Goal: Transaction & Acquisition: Purchase product/service

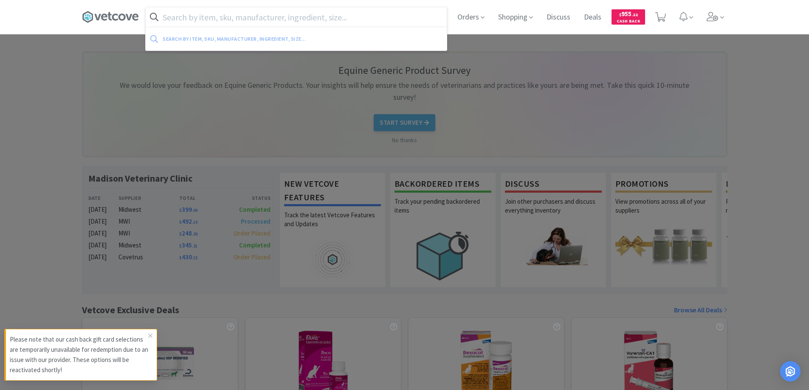
click at [274, 15] on input "text" at bounding box center [296, 17] width 301 height 20
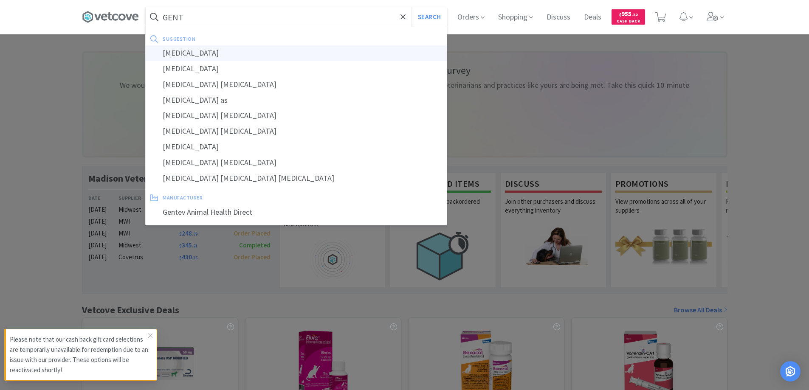
click at [213, 52] on div "[MEDICAL_DATA]" at bounding box center [296, 53] width 301 height 16
type input "[MEDICAL_DATA]"
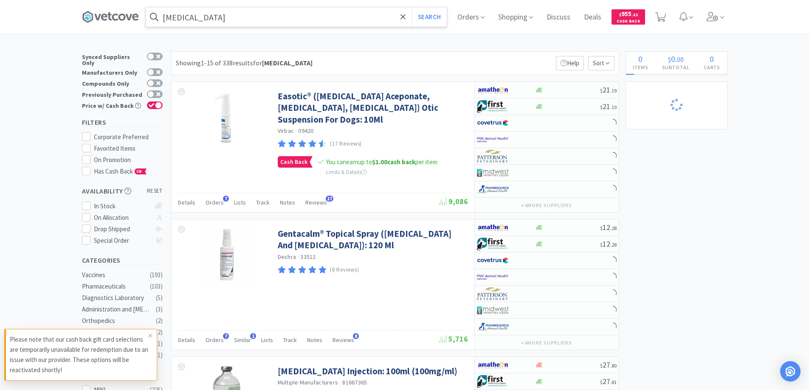
select select "1"
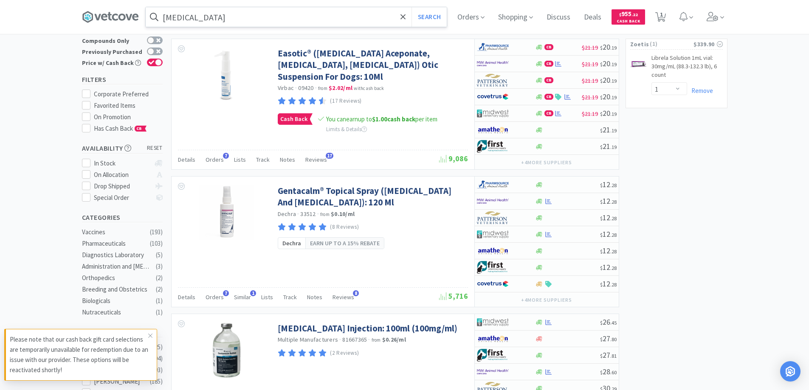
scroll to position [42, 0]
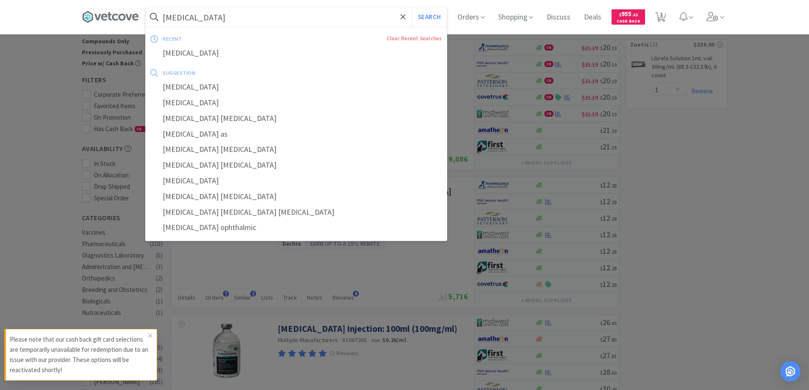
click at [240, 21] on input "[MEDICAL_DATA]" at bounding box center [296, 17] width 301 height 20
click at [228, 20] on input "[MEDICAL_DATA]" at bounding box center [296, 17] width 301 height 20
click at [206, 22] on input "[MEDICAL_DATA]" at bounding box center [296, 17] width 301 height 20
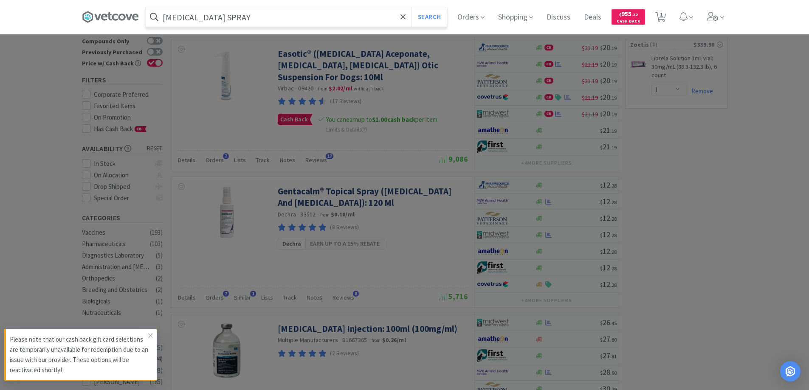
type input "[MEDICAL_DATA] SPRAY"
click at [411, 7] on button "Search" at bounding box center [428, 17] width 35 height 20
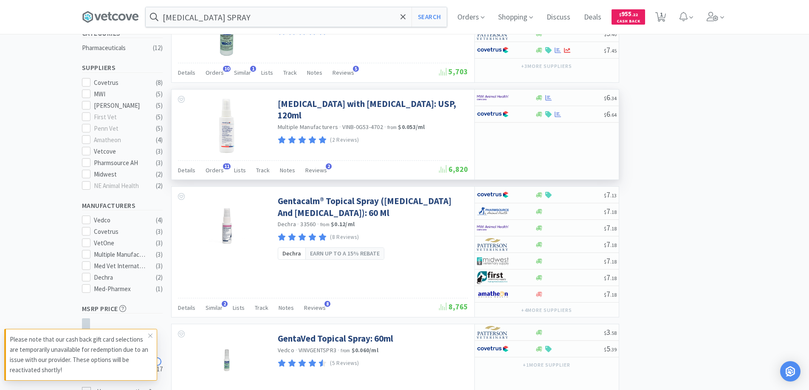
scroll to position [212, 0]
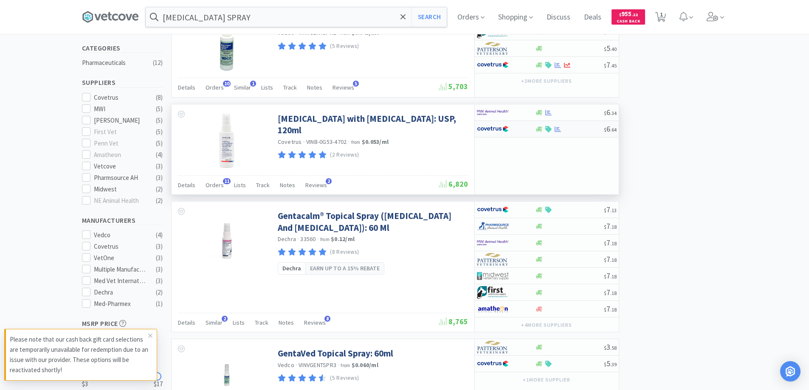
click at [573, 129] on div at bounding box center [569, 129] width 69 height 6
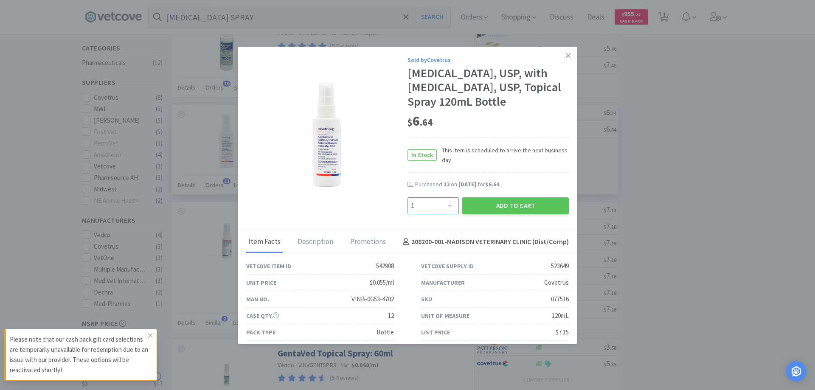
click at [443, 207] on select "Enter Quantity 1 2 3 4 5 6 7 8 9 10 11 12 13 14 15 16 17 18 19 20 Enter Quantity" at bounding box center [432, 205] width 51 height 17
select select "12"
click at [407, 197] on select "Enter Quantity 1 2 3 4 5 6 7 8 9 10 11 12 13 14 15 16 17 18 19 20 Enter Quantity" at bounding box center [432, 205] width 51 height 17
click at [483, 207] on button "Add to Cart" at bounding box center [515, 205] width 107 height 17
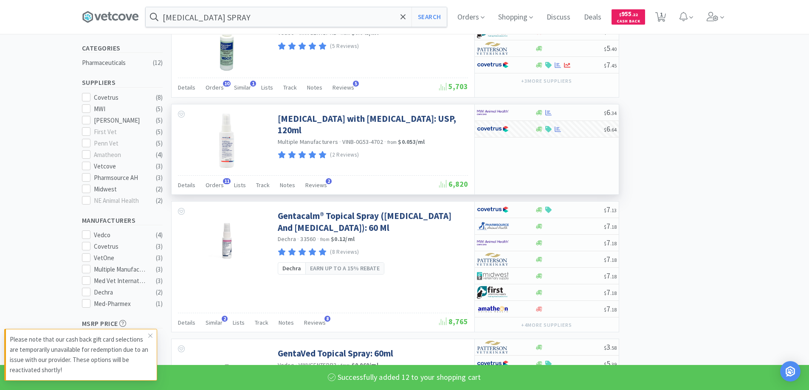
select select "12"
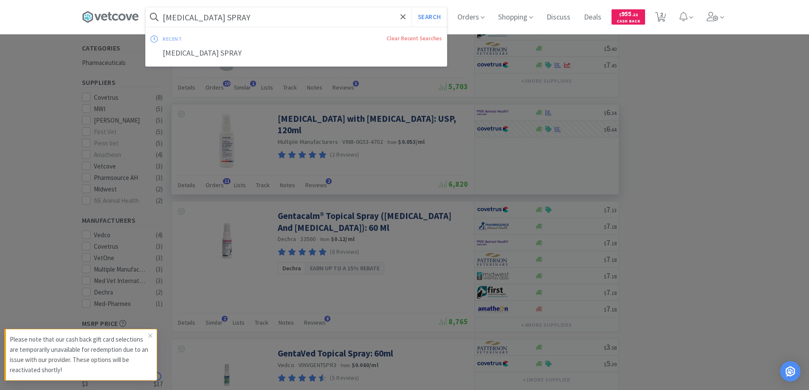
click at [264, 17] on input "[MEDICAL_DATA] SPRAY" at bounding box center [296, 17] width 301 height 20
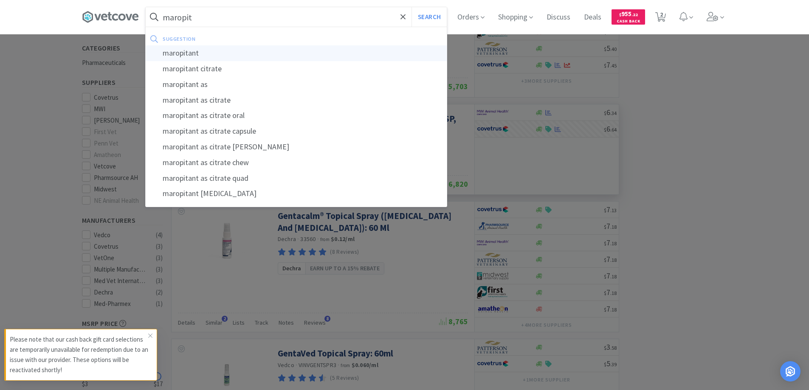
click at [203, 53] on div "maropitant" at bounding box center [296, 53] width 301 height 16
type input "maropitant"
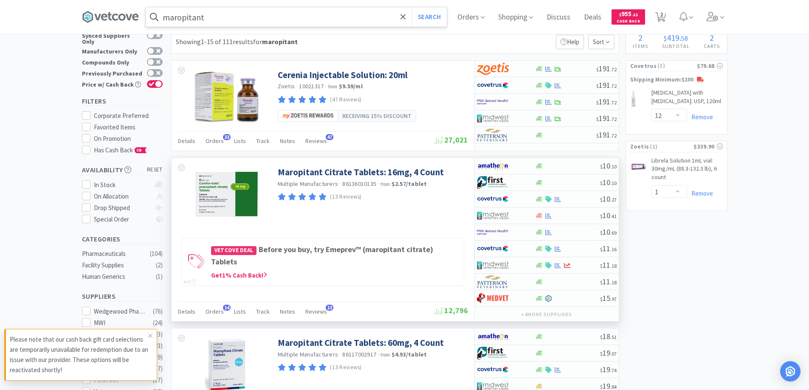
scroll to position [42, 0]
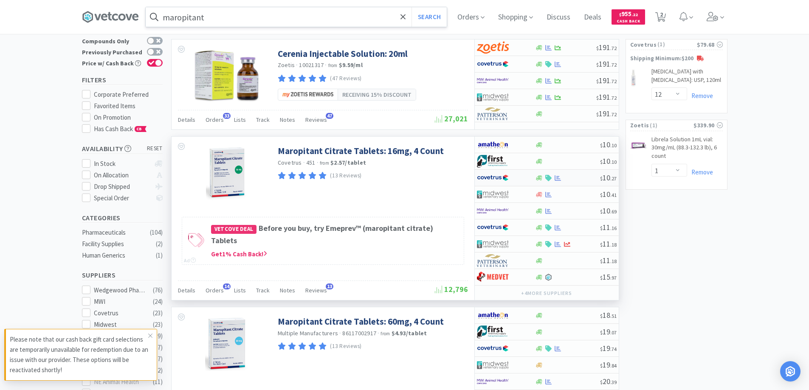
click at [584, 177] on div at bounding box center [567, 178] width 65 height 6
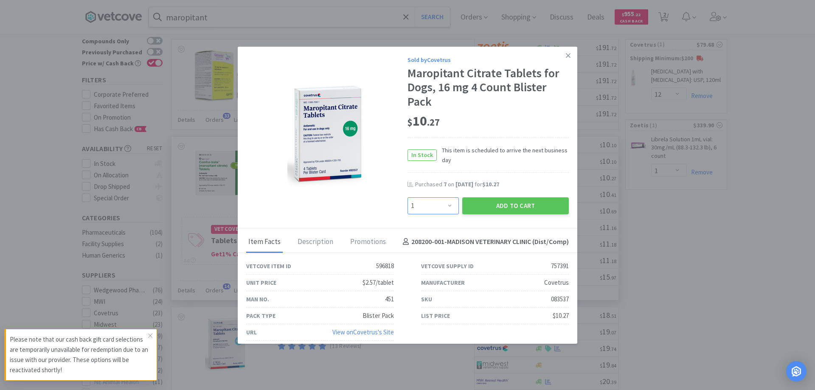
click at [444, 208] on select "Enter Quantity 1 2 3 4 5 6 7 8 9 10 11 12 13 14 15 16 17 18 19 20 Enter Quantity" at bounding box center [432, 205] width 51 height 17
select select "6"
click at [407, 197] on select "Enter Quantity 1 2 3 4 5 6 7 8 9 10 11 12 13 14 15 16 17 18 19 20 Enter Quantity" at bounding box center [432, 205] width 51 height 17
click at [513, 203] on button "Add to Cart" at bounding box center [515, 205] width 107 height 17
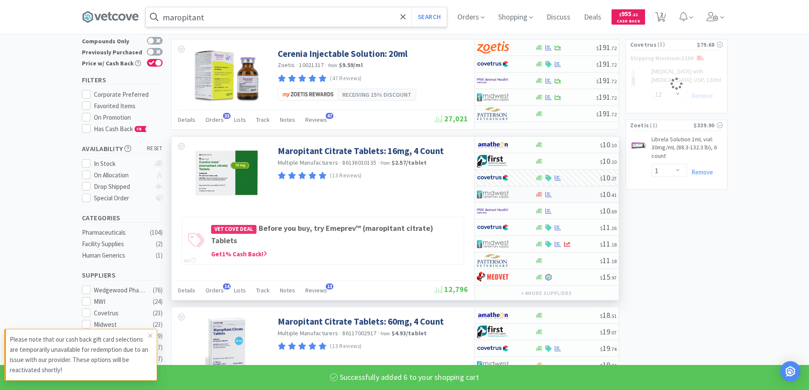
select select "6"
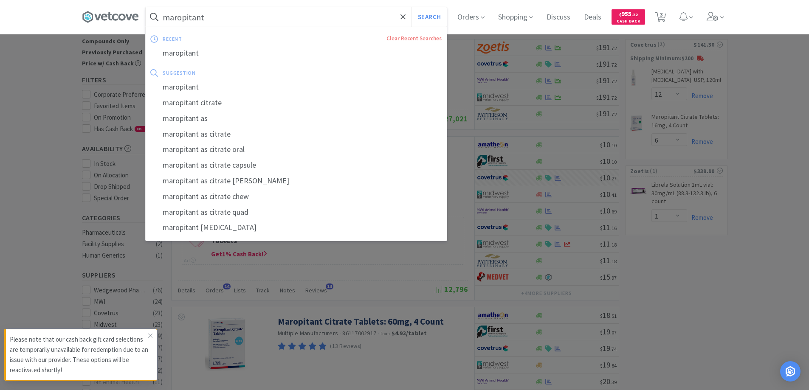
click at [259, 19] on input "maropitant" at bounding box center [296, 17] width 301 height 20
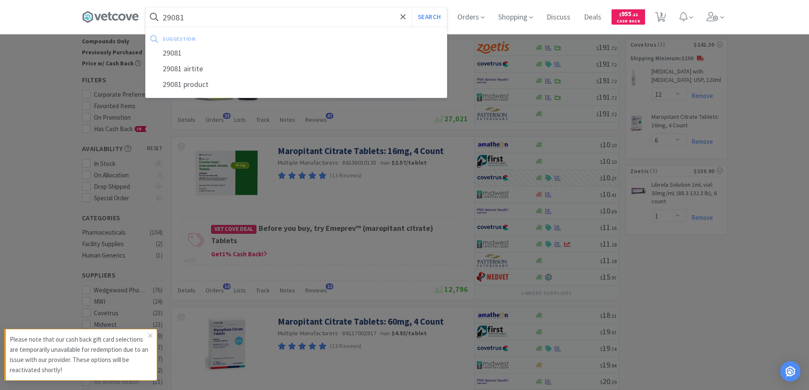
type input "29081"
click at [411, 7] on button "Search" at bounding box center [428, 17] width 35 height 20
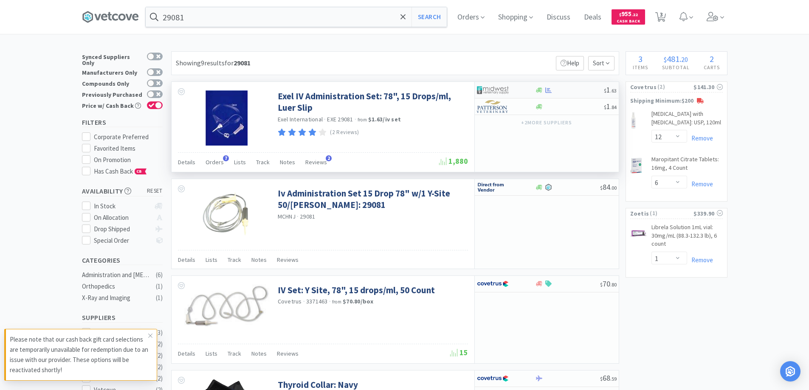
click at [567, 86] on div "$ 1 . 63" at bounding box center [547, 90] width 144 height 17
select select "1"
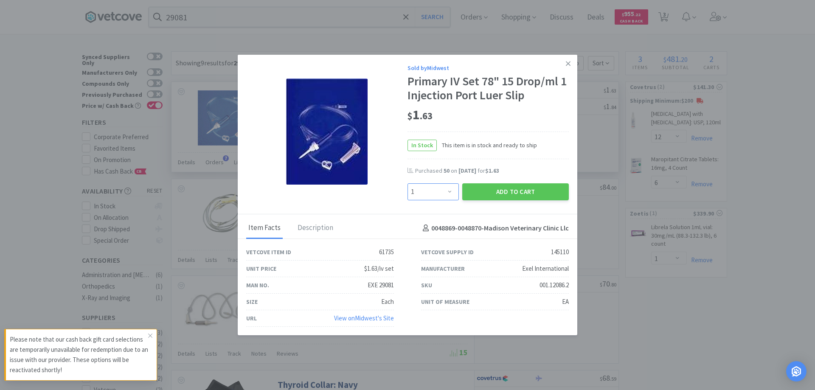
click at [453, 191] on select "Enter Quantity 1 2 3 4 5 6 7 8 9 10 11 12 13 14 15 16 17 18 19 20 Enter Quantity" at bounding box center [432, 191] width 51 height 17
click at [416, 189] on select "Enter Quantity 1 2 3 4 5 6 7 8 9 10 11 12 13 14 15 16 17 18 19 20 Enter Quantity" at bounding box center [432, 191] width 51 height 17
click at [420, 189] on select "Enter Quantity 1 2 3 4 5 6 7 8 9 10 11 12 13 14 15 16 17 18 19 20 Enter Quantity" at bounding box center [432, 191] width 51 height 17
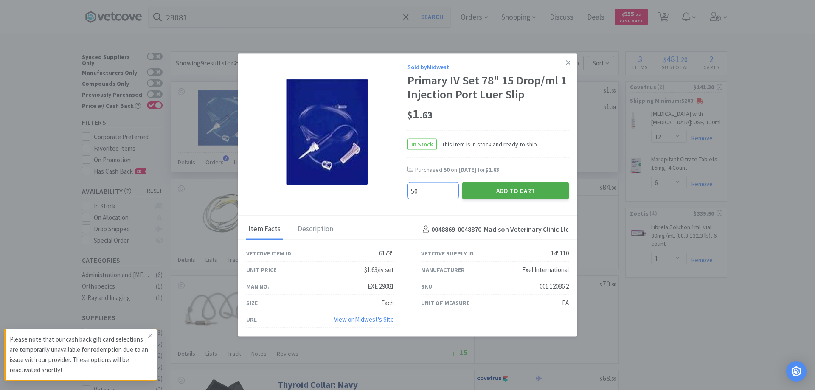
type input "50"
click at [538, 192] on button "Add to Cart" at bounding box center [515, 191] width 107 height 17
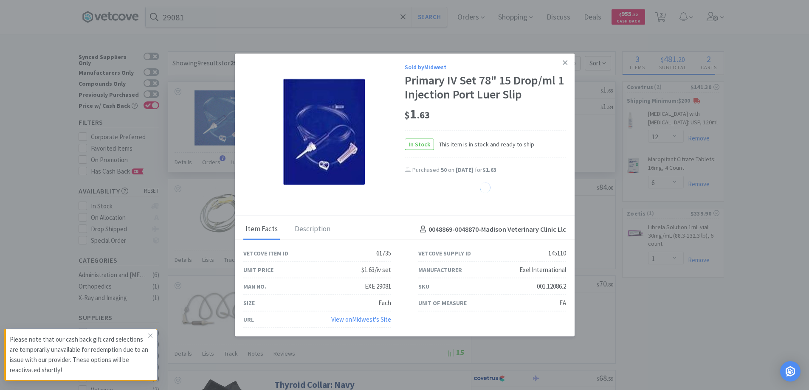
select select "50"
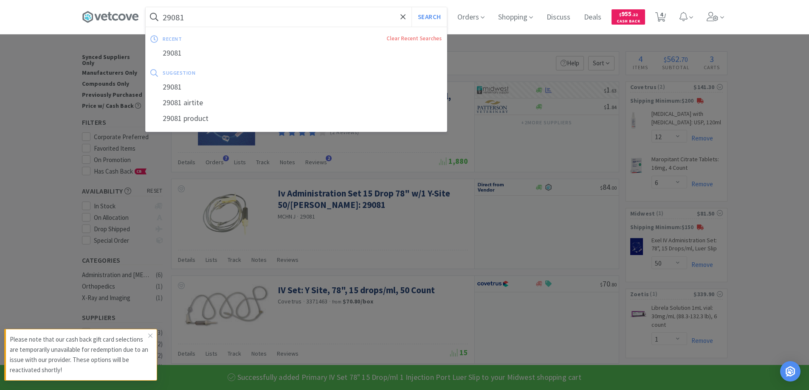
click at [234, 19] on input "29081" at bounding box center [296, 17] width 301 height 20
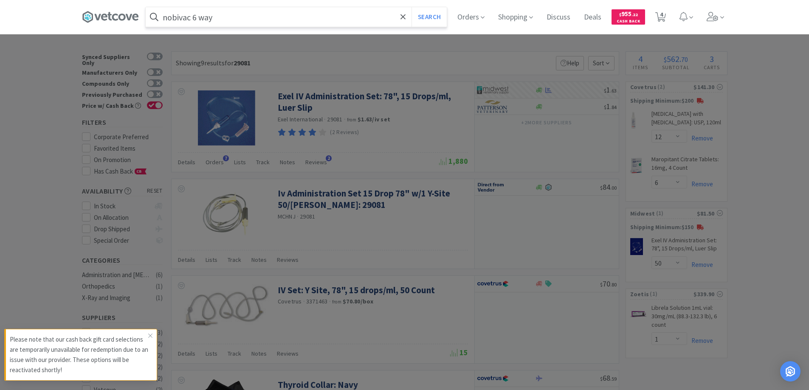
click at [411, 7] on button "Search" at bounding box center [428, 17] width 35 height 20
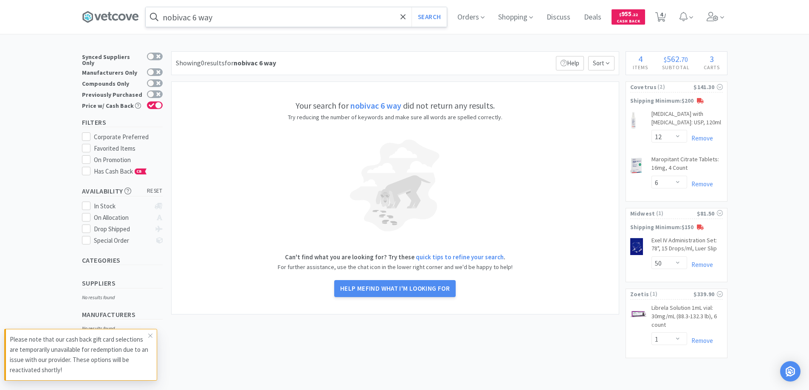
click at [223, 17] on input "nobivac 6 way" at bounding box center [296, 17] width 301 height 20
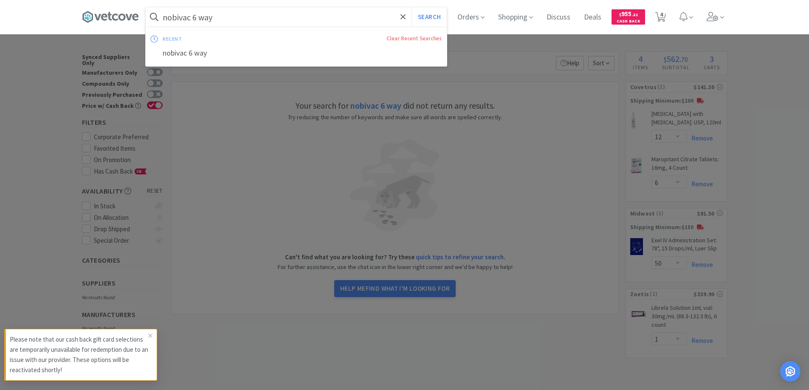
click at [223, 17] on input "nobivac 6 way" at bounding box center [296, 17] width 301 height 20
click at [216, 19] on input "nobivac 6 way" at bounding box center [296, 17] width 301 height 20
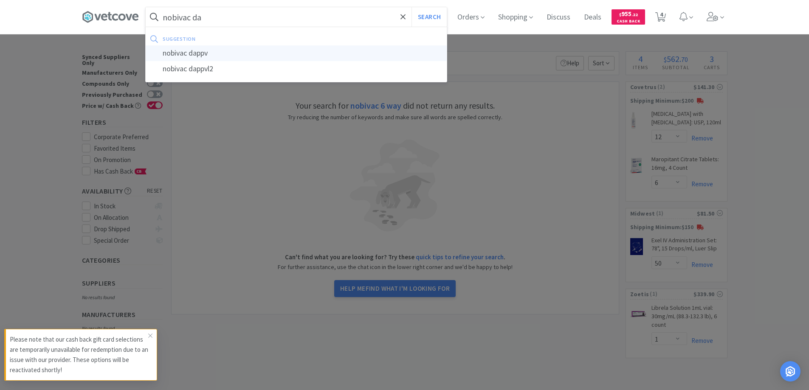
click at [216, 53] on div "nobivac dappv" at bounding box center [296, 53] width 301 height 16
type input "nobivac dappv"
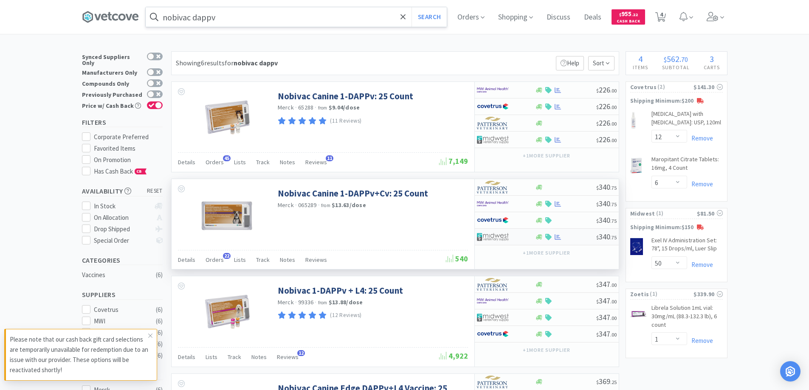
click at [577, 235] on div at bounding box center [565, 237] width 61 height 6
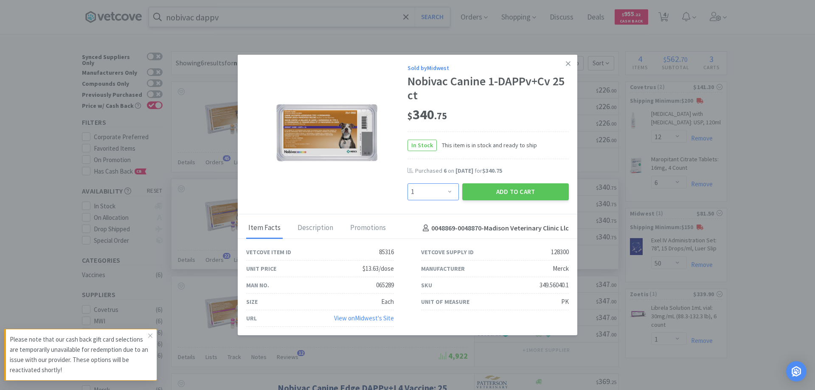
click at [452, 190] on select "Enter Quantity 1 2 3 4 5 6 7 8 9 10 11 12 13 14 15 16 17 18 19 20 Enter Quantity" at bounding box center [432, 191] width 51 height 17
select select "6"
click at [407, 183] on select "Enter Quantity 1 2 3 4 5 6 7 8 9 10 11 12 13 14 15 16 17 18 19 20 Enter Quantity" at bounding box center [432, 191] width 51 height 17
click at [505, 188] on button "Add to Cart" at bounding box center [515, 191] width 107 height 17
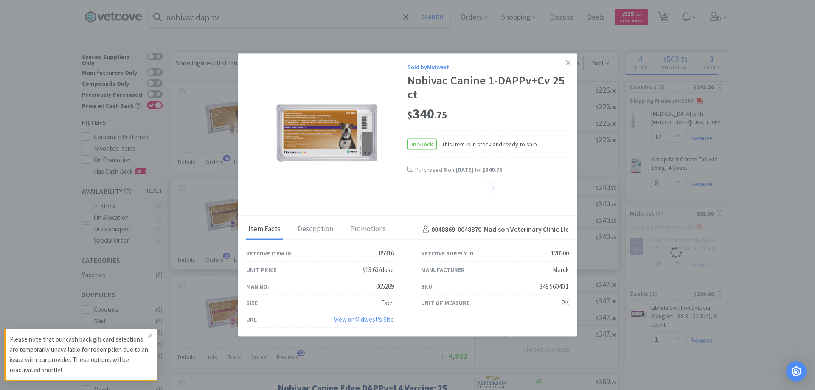
select select "6"
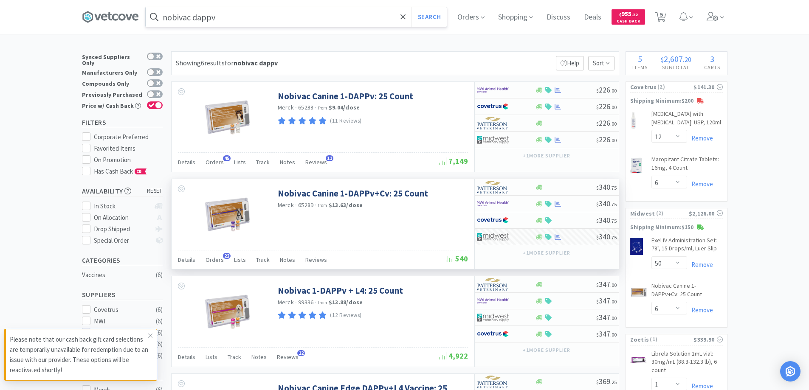
click at [271, 20] on input "nobivac dappv" at bounding box center [296, 17] width 301 height 20
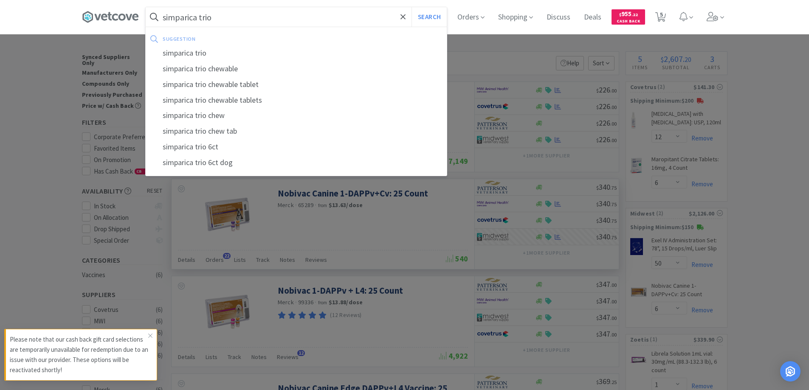
type input "simparica trio"
click at [411, 7] on button "Search" at bounding box center [428, 17] width 35 height 20
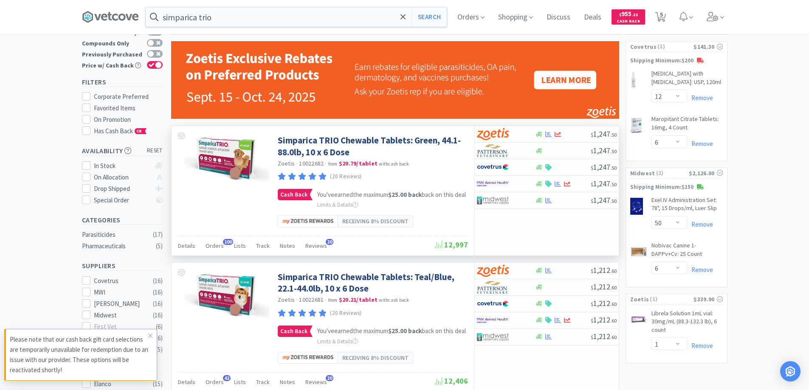
scroll to position [42, 0]
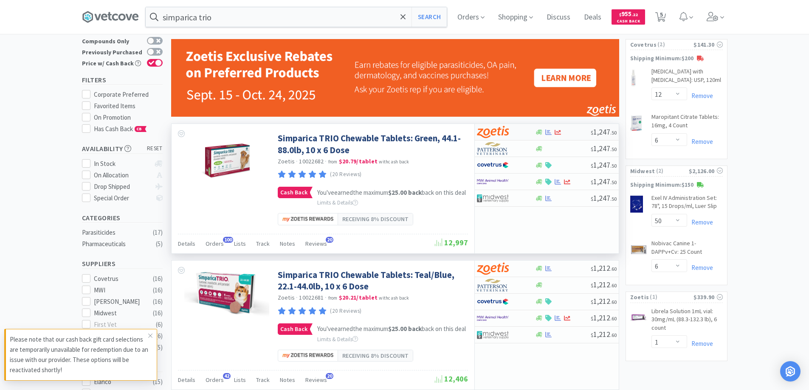
click at [573, 133] on div at bounding box center [563, 132] width 56 height 6
select select "10"
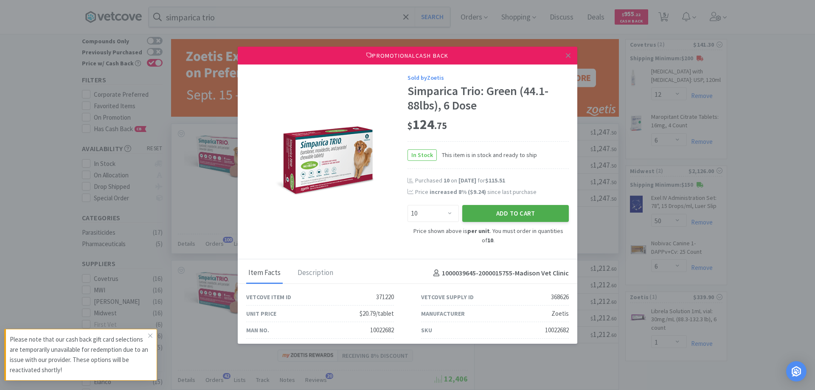
click at [488, 212] on button "Add to Cart" at bounding box center [515, 213] width 107 height 17
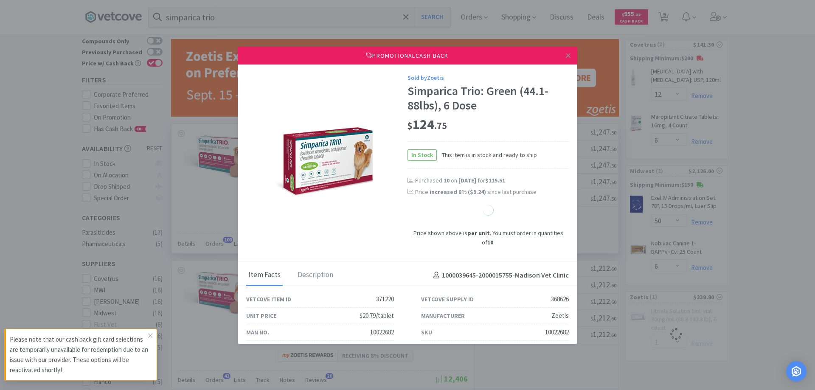
select select "10"
select select "1"
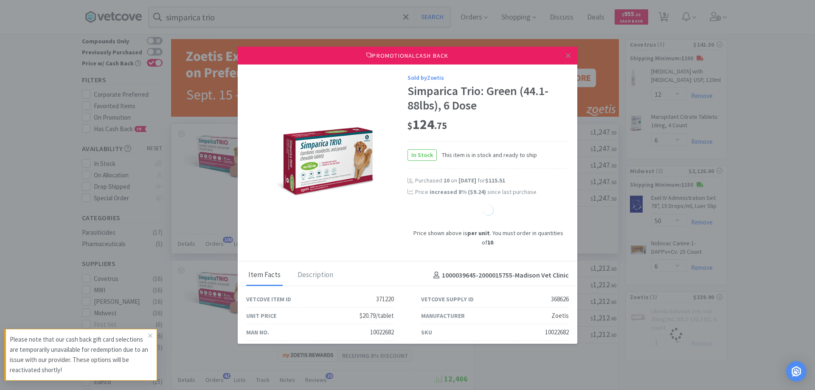
select select "1"
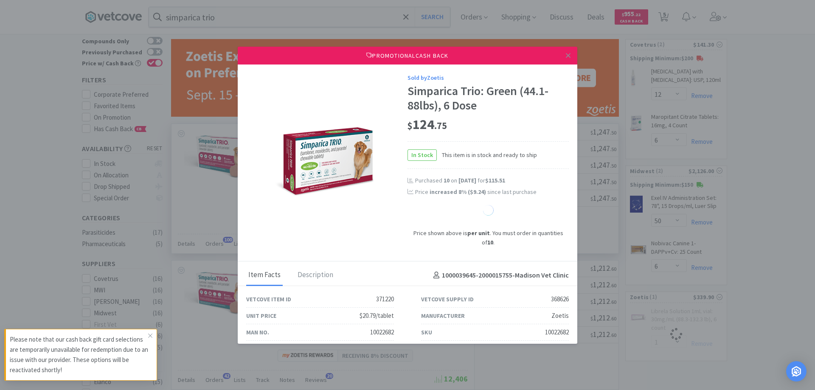
select select "1"
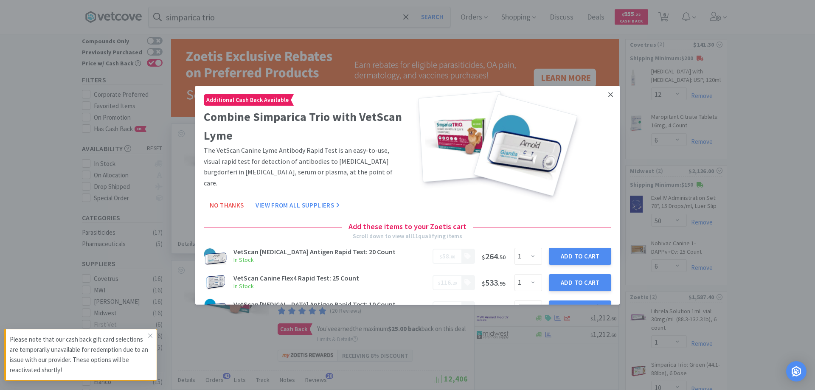
click at [608, 96] on icon at bounding box center [610, 94] width 5 height 5
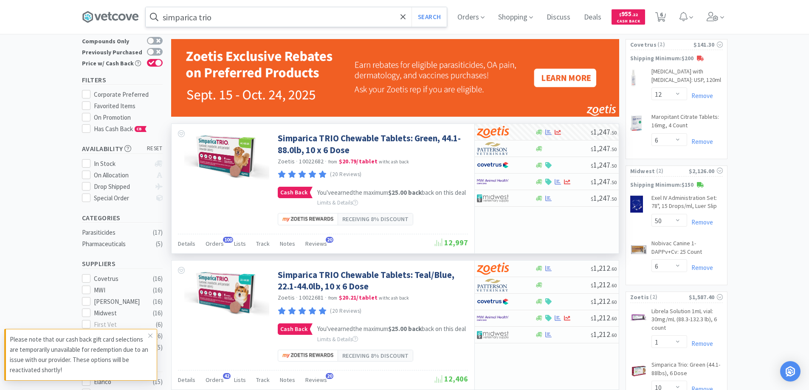
click at [319, 10] on input "simparica trio" at bounding box center [296, 17] width 301 height 20
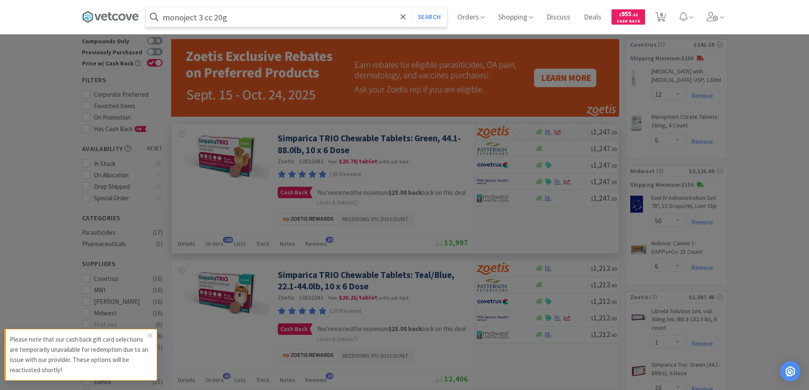
type input "monoject 3 cc 20g"
click at [411, 7] on button "Search" at bounding box center [428, 17] width 35 height 20
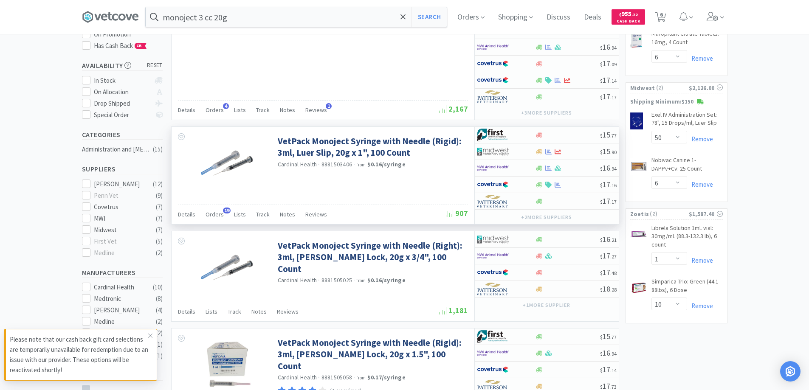
scroll to position [127, 0]
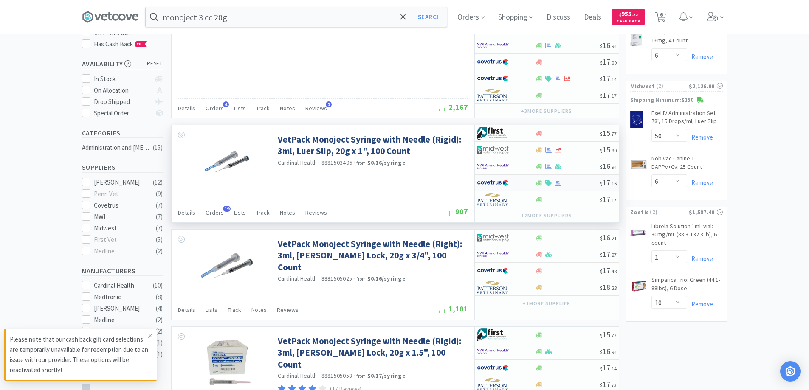
click at [570, 183] on div at bounding box center [567, 183] width 65 height 6
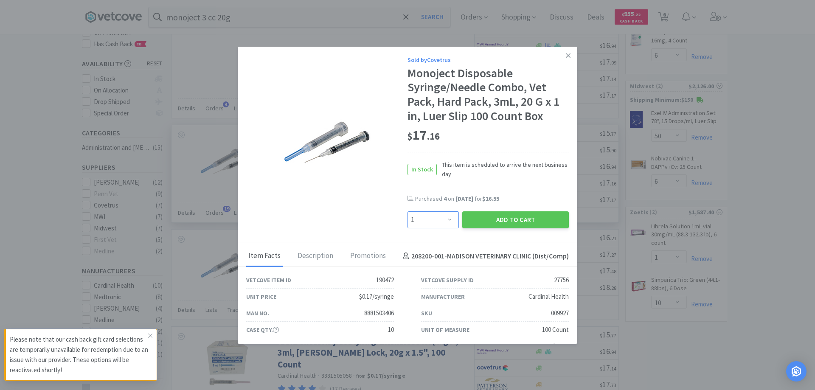
click at [446, 220] on select "Enter Quantity 1 2 3 4 5 6 7 8 9 10 11 12 13 14 15 16 17 18 19 20 Enter Quantity" at bounding box center [432, 219] width 51 height 17
select select "4"
click at [407, 211] on select "Enter Quantity 1 2 3 4 5 6 7 8 9 10 11 12 13 14 15 16 17 18 19 20 Enter Quantity" at bounding box center [432, 219] width 51 height 17
click at [505, 220] on button "Add to Cart" at bounding box center [515, 219] width 107 height 17
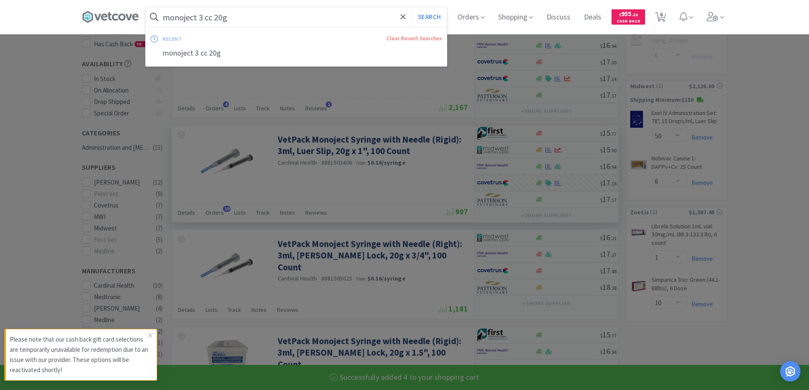
click at [277, 14] on input "monoject 3 cc 20g" at bounding box center [296, 17] width 301 height 20
select select "4"
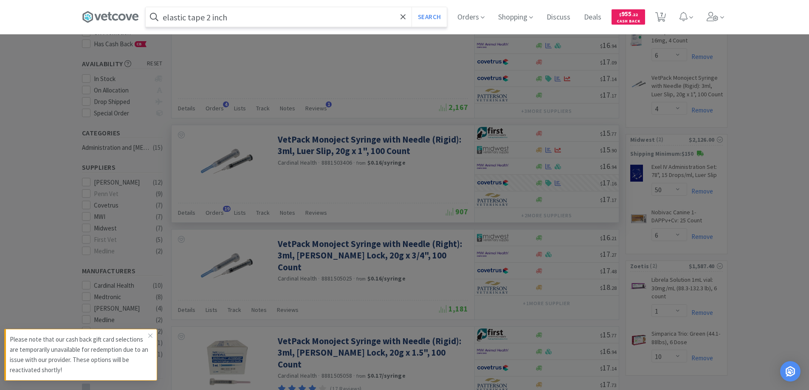
type input "elastic tape 2 inch"
click at [411, 7] on button "Search" at bounding box center [428, 17] width 35 height 20
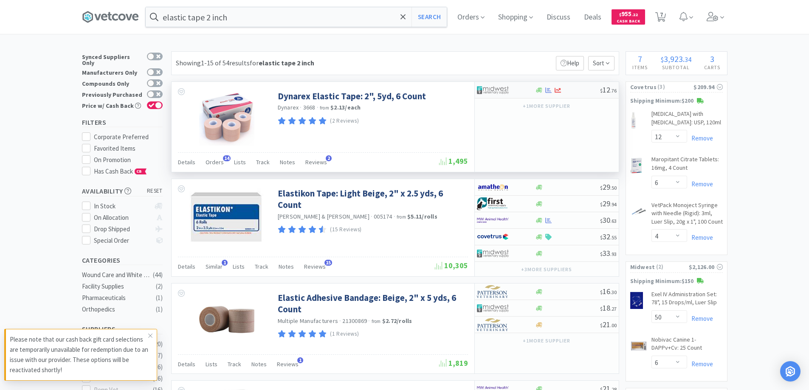
click at [576, 89] on div at bounding box center [567, 90] width 65 height 6
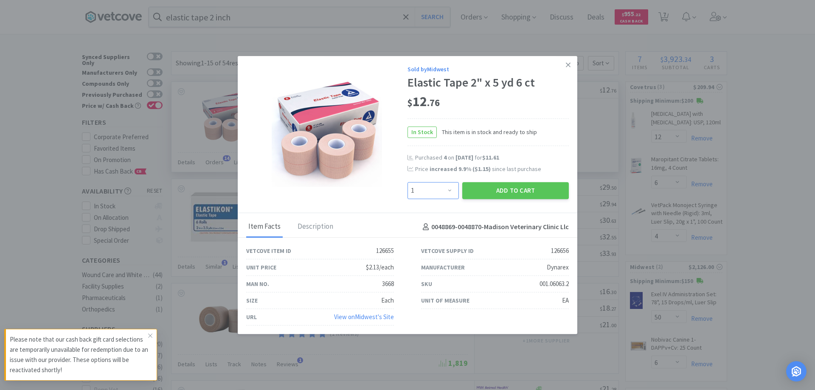
click at [450, 191] on select "Enter Quantity 1 2 3 4 5 6 7 8 9 10 11 12 13 14 15 16 17 18 19 20 Enter Quantity" at bounding box center [432, 190] width 51 height 17
select select "4"
click at [407, 182] on select "Enter Quantity 1 2 3 4 5 6 7 8 9 10 11 12 13 14 15 16 17 18 19 20 Enter Quantity" at bounding box center [432, 190] width 51 height 17
click at [531, 190] on button "Add to Cart" at bounding box center [515, 190] width 107 height 17
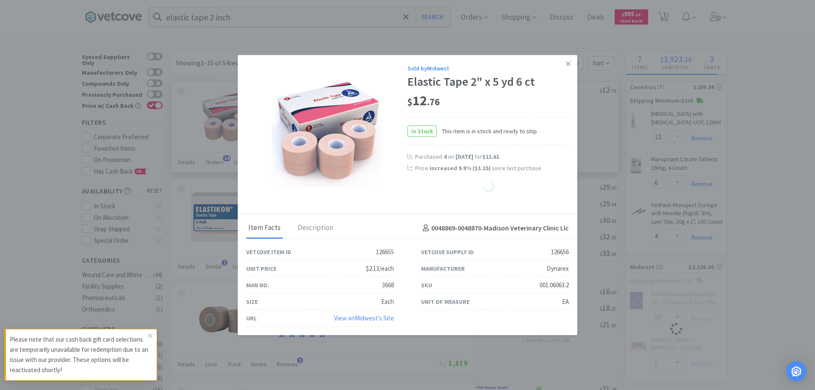
select select "4"
select select "50"
select select "6"
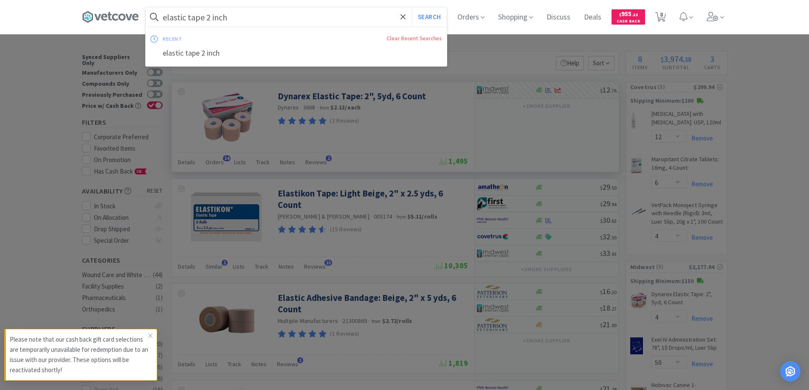
click at [243, 17] on input "elastic tape 2 inch" at bounding box center [296, 17] width 301 height 20
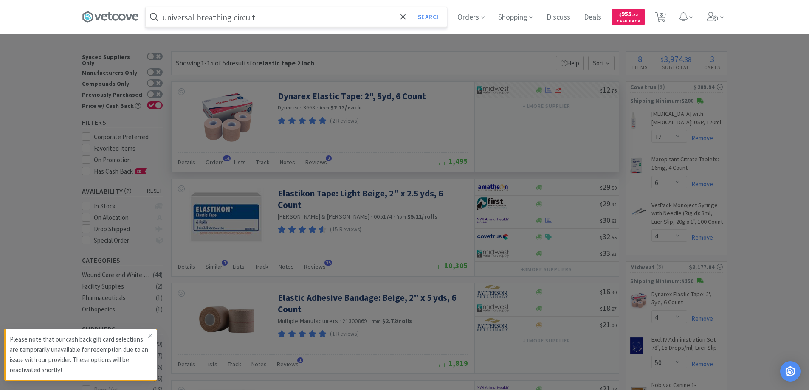
click at [411, 7] on button "Search" at bounding box center [428, 17] width 35 height 20
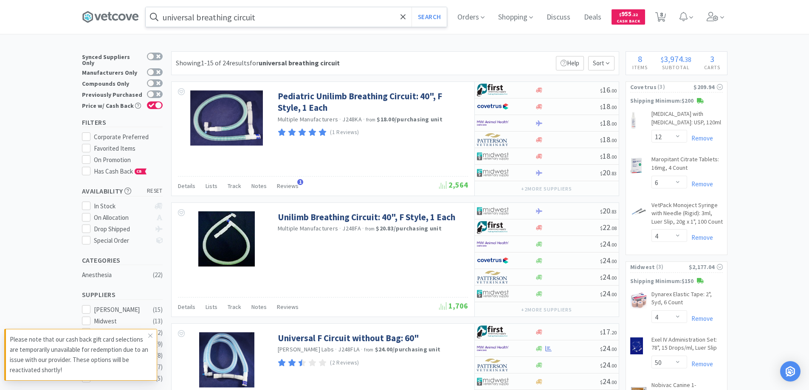
click at [202, 19] on input "universal breathing circuit" at bounding box center [296, 17] width 301 height 20
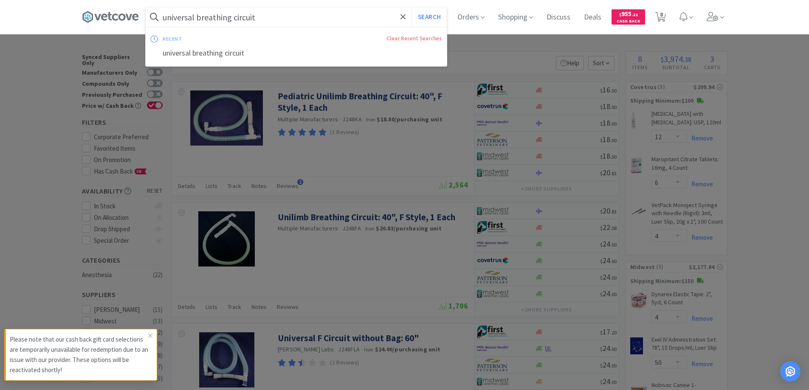
click at [202, 18] on input "universal breathing circuit" at bounding box center [296, 17] width 301 height 20
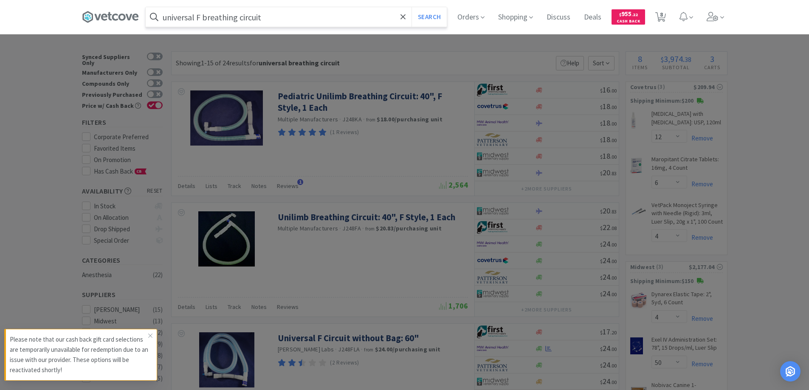
type input "universal F breathing circuit"
click at [411, 7] on button "Search" at bounding box center [428, 17] width 35 height 20
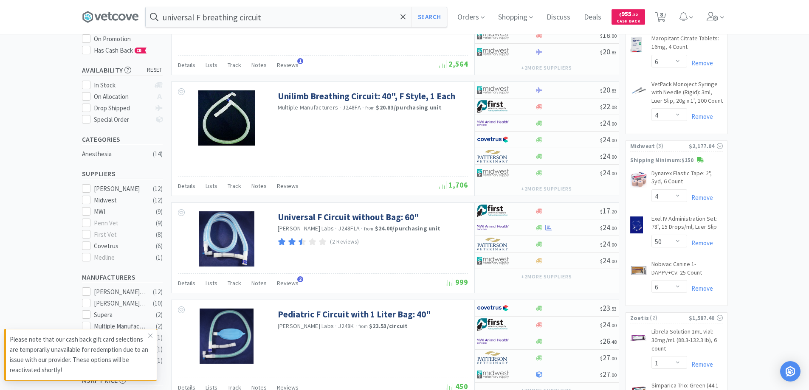
scroll to position [127, 0]
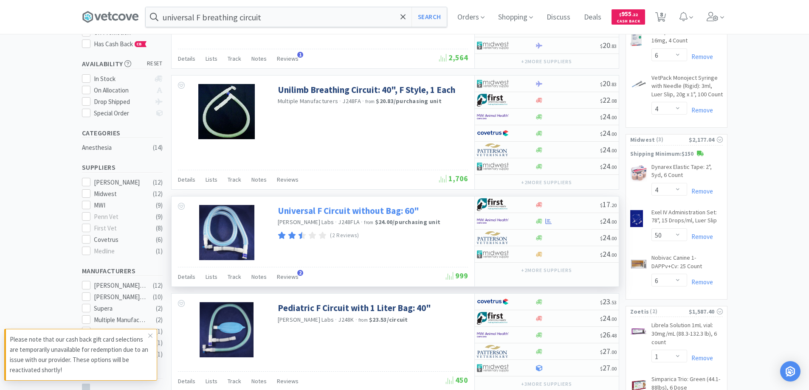
click at [373, 209] on link "Universal F Circuit without Bag: 60"" at bounding box center [348, 210] width 141 height 11
